Goal: Task Accomplishment & Management: Use online tool/utility

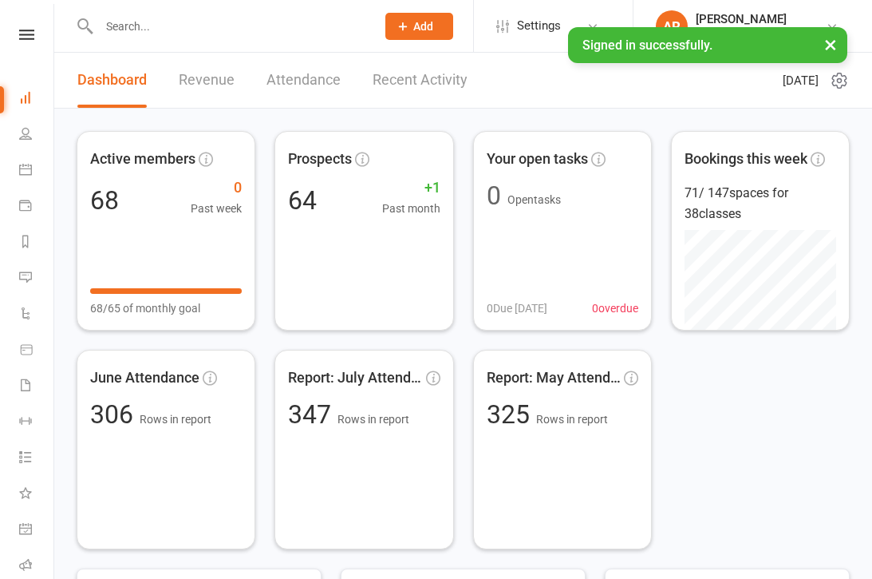
click at [26, 517] on link "General attendance" at bounding box center [37, 530] width 36 height 36
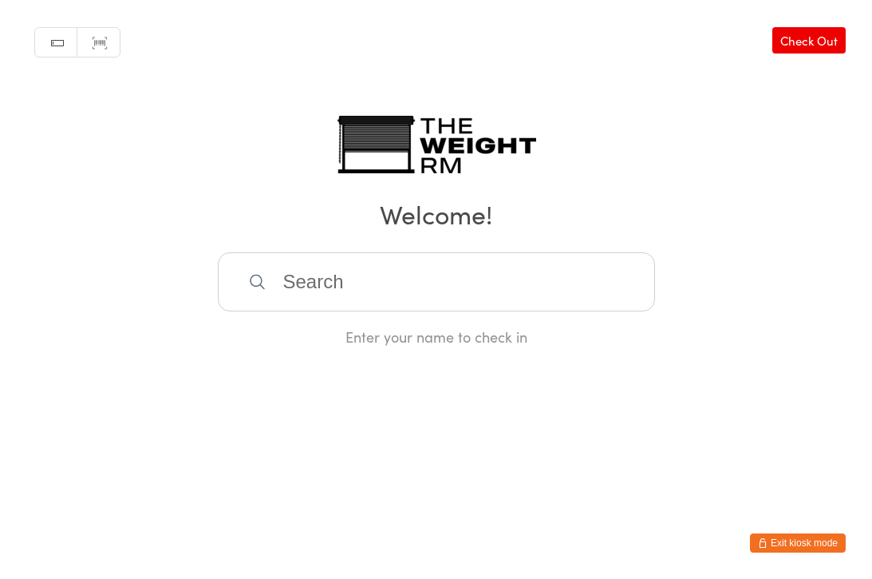
click at [539, 338] on div "Enter your name to check in" at bounding box center [436, 336] width 437 height 20
click at [499, 286] on input "search" at bounding box center [436, 281] width 437 height 59
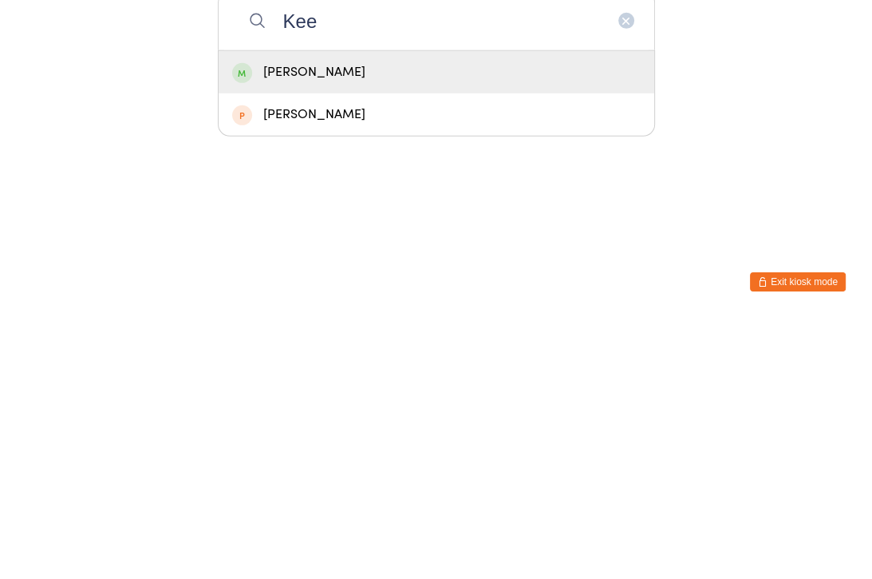
type input "Kee"
click at [447, 322] on div "Keenan Moreta" at bounding box center [436, 333] width 409 height 22
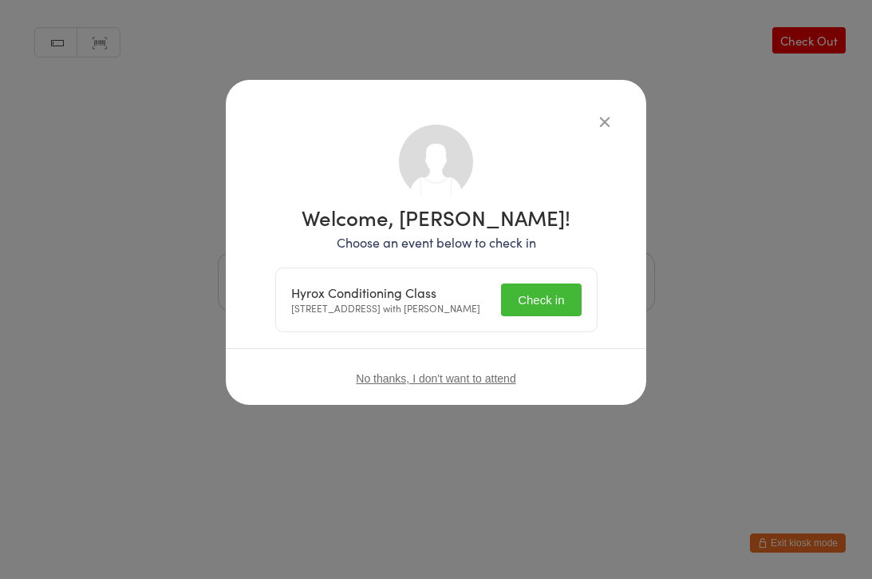
click at [551, 306] on button "Check in" at bounding box center [541, 299] width 80 height 33
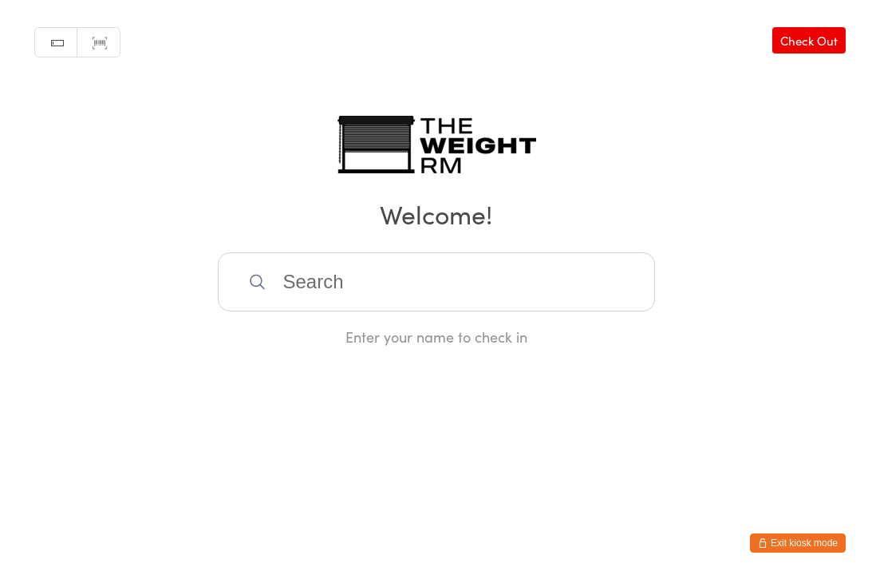
click at [342, 263] on input "search" at bounding box center [436, 281] width 437 height 59
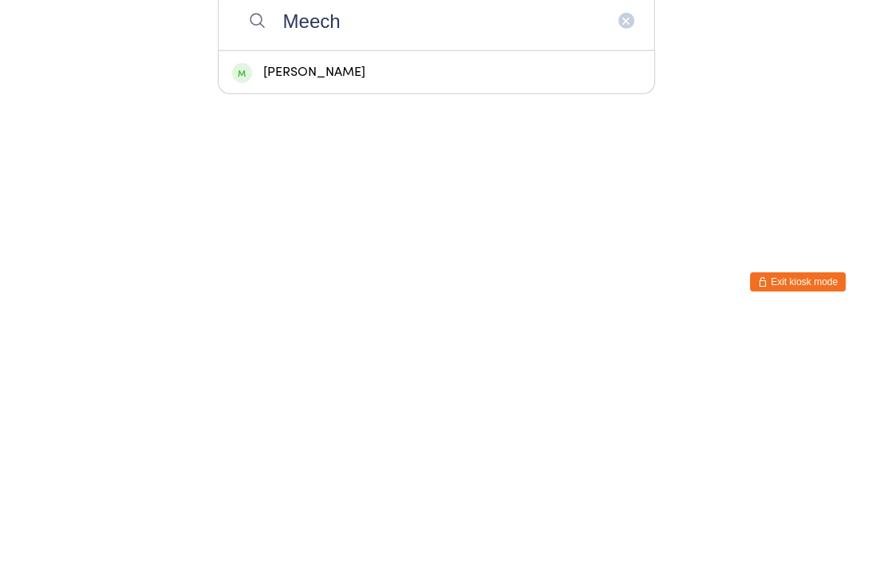
type input "Meech"
click at [323, 322] on div "Dan Meech" at bounding box center [436, 333] width 409 height 22
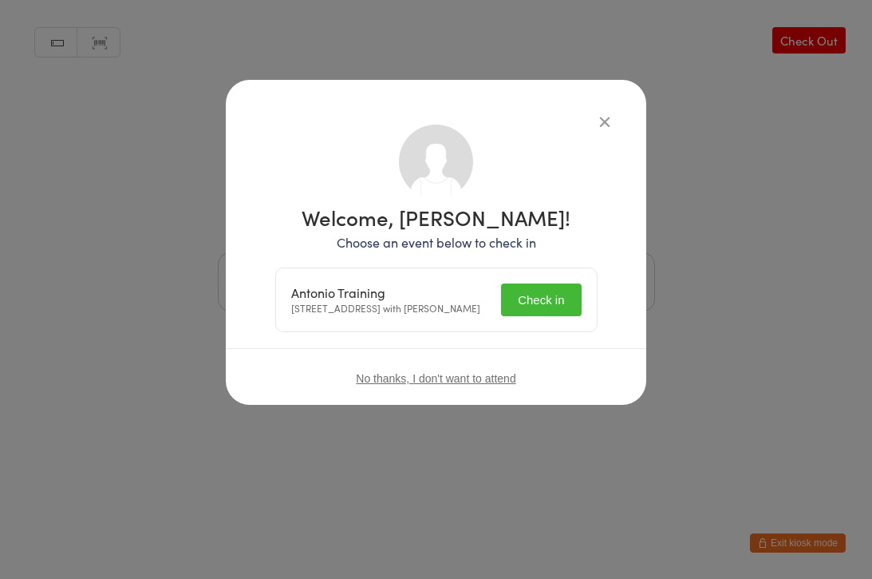
click at [534, 310] on button "Check in" at bounding box center [541, 299] width 80 height 33
